Goal: Task Accomplishment & Management: Complete application form

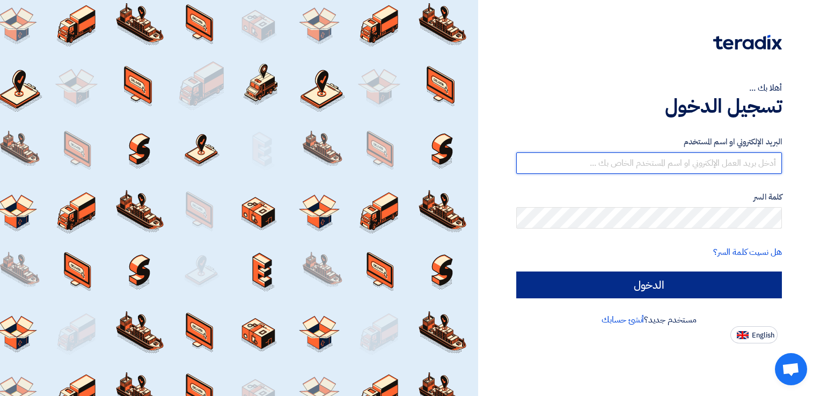
type input "[EMAIL_ADDRESS][DOMAIN_NAME]"
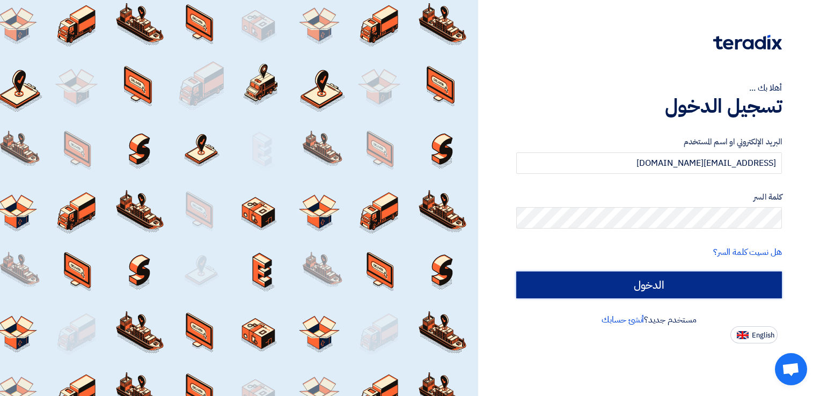
click at [670, 289] on input "الدخول" at bounding box center [649, 284] width 266 height 27
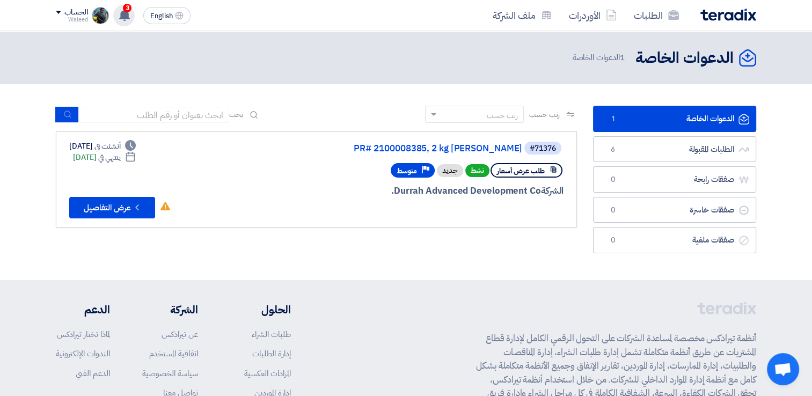
click at [129, 18] on use at bounding box center [124, 15] width 11 height 12
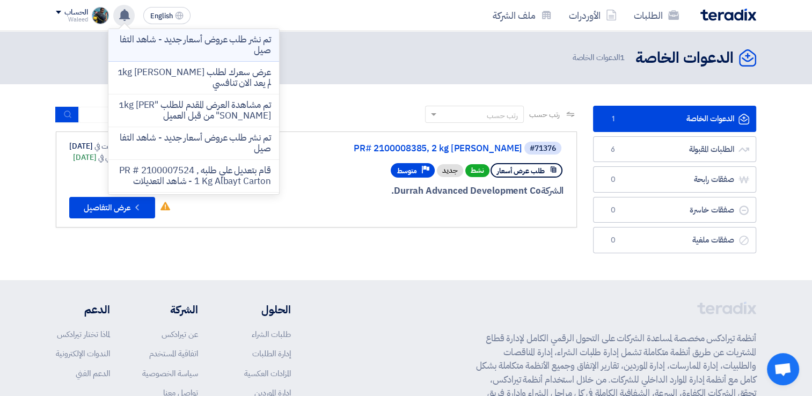
click at [193, 41] on p "تم نشر طلب عروض أسعار جديد - شاهد التفاصيل" at bounding box center [193, 44] width 153 height 21
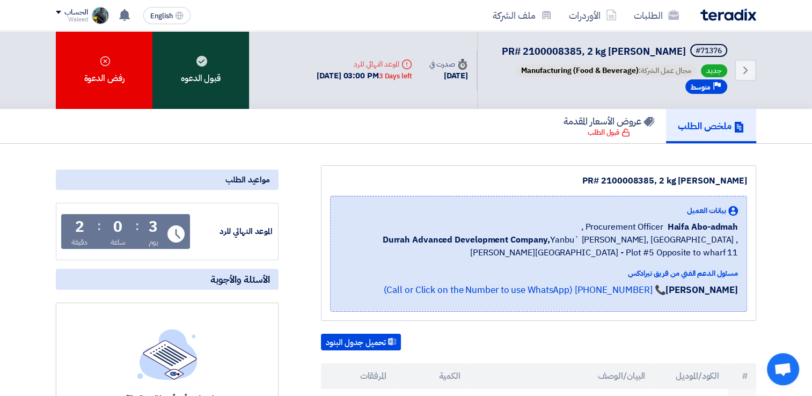
click at [202, 65] on div "قبول الدعوه" at bounding box center [200, 70] width 97 height 78
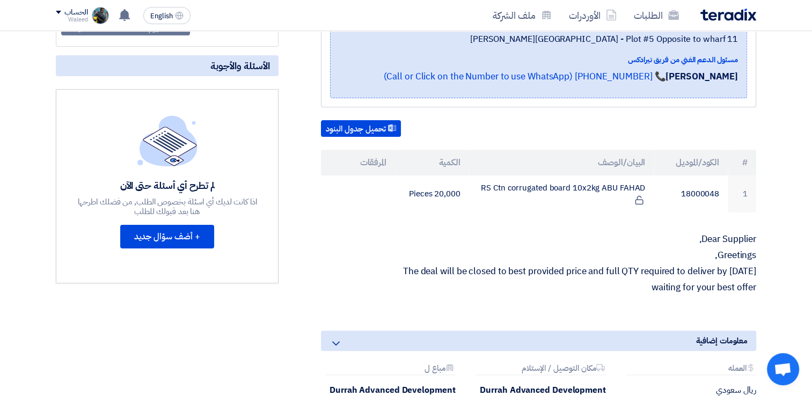
scroll to position [215, 0]
